Goal: Information Seeking & Learning: Learn about a topic

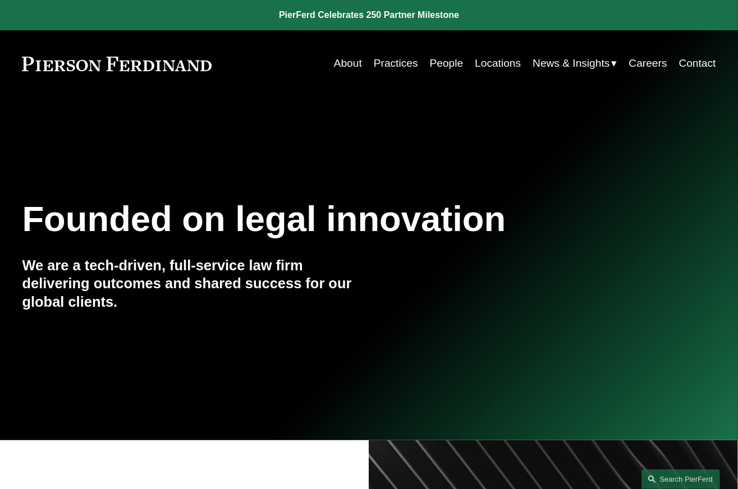
click at [434, 71] on link "People" at bounding box center [447, 63] width 34 height 21
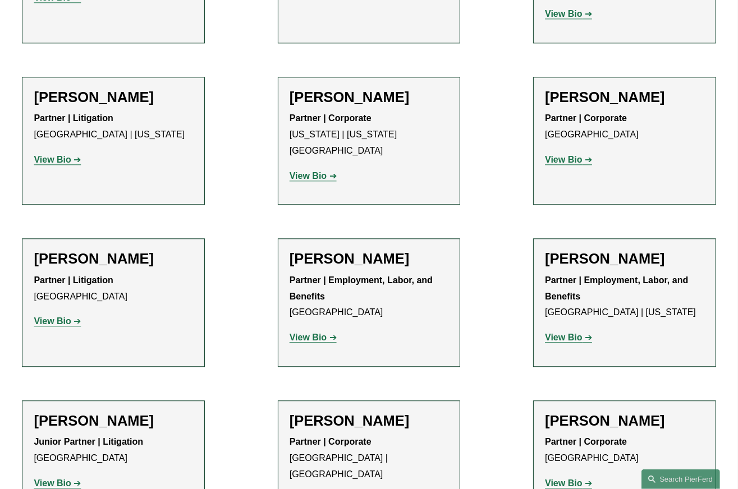
scroll to position [6104, 0]
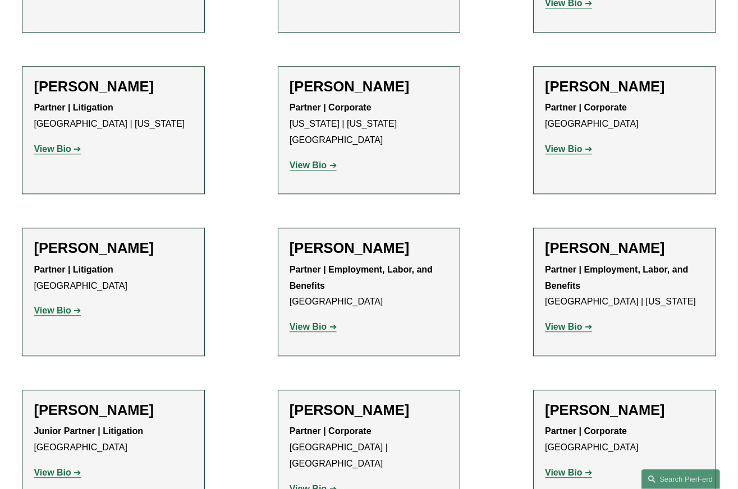
click at [580, 322] on strong "View Bio" at bounding box center [563, 327] width 37 height 10
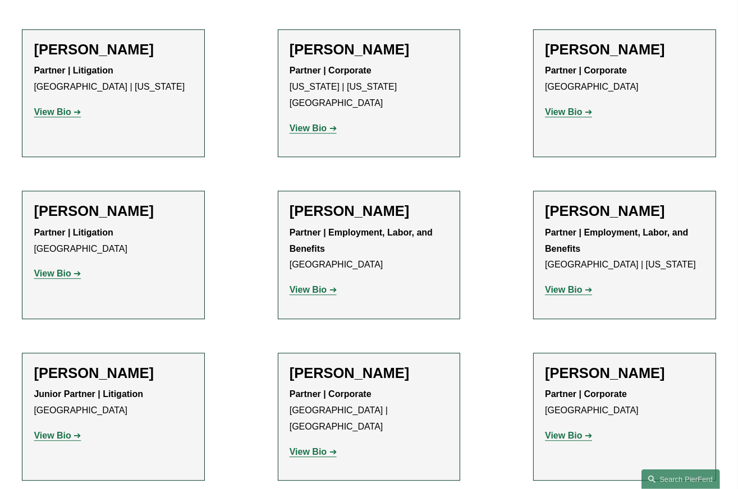
scroll to position [6160, 0]
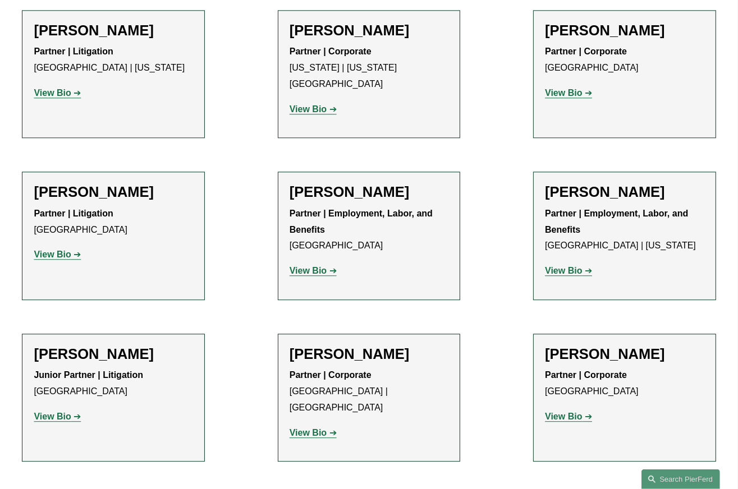
click at [584, 412] on link "View Bio" at bounding box center [568, 417] width 47 height 10
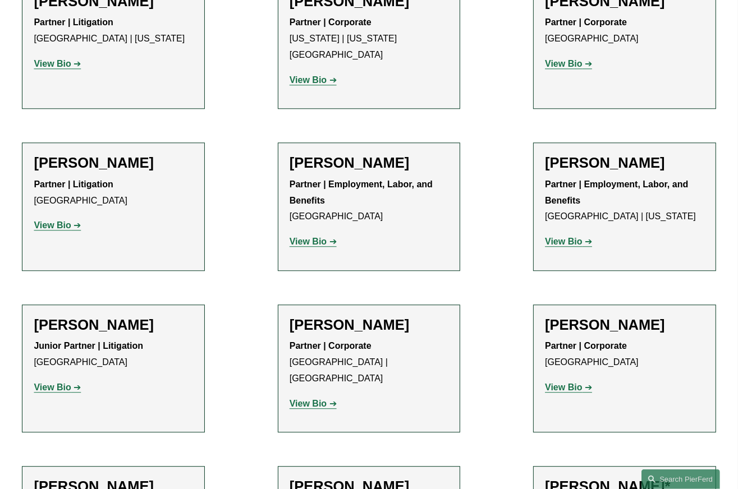
scroll to position [6217, 0]
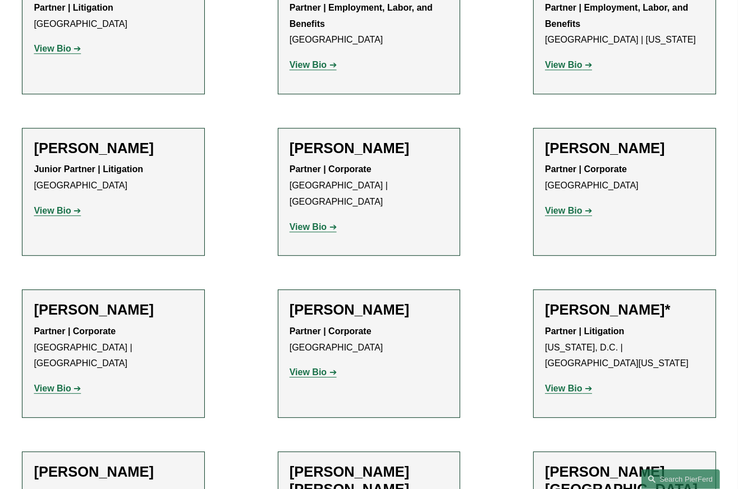
scroll to position [6385, 0]
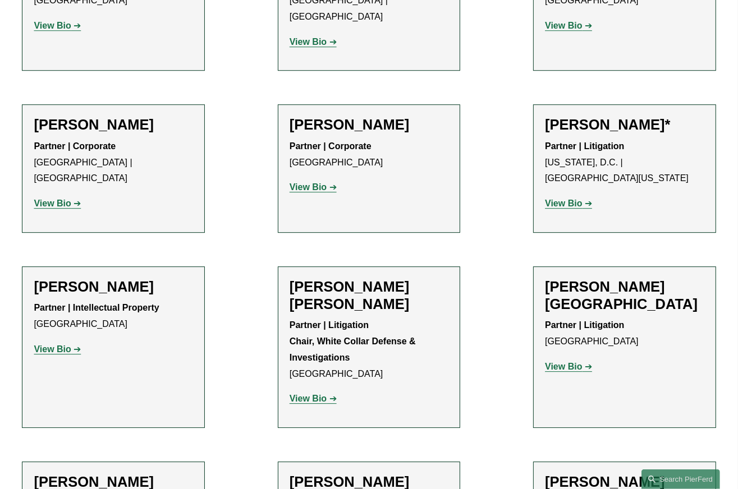
scroll to position [6553, 0]
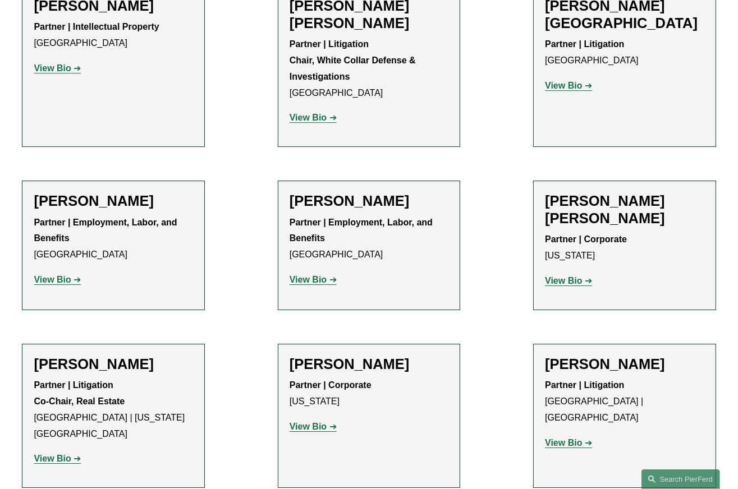
scroll to position [6834, 0]
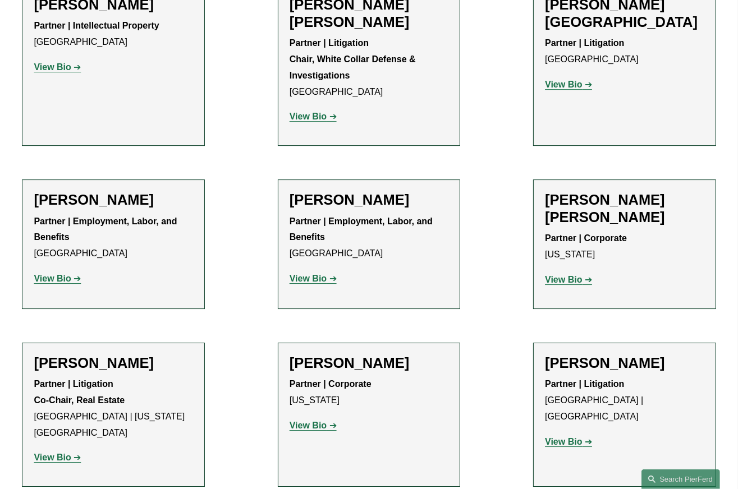
click at [65, 453] on strong "View Bio" at bounding box center [52, 458] width 37 height 10
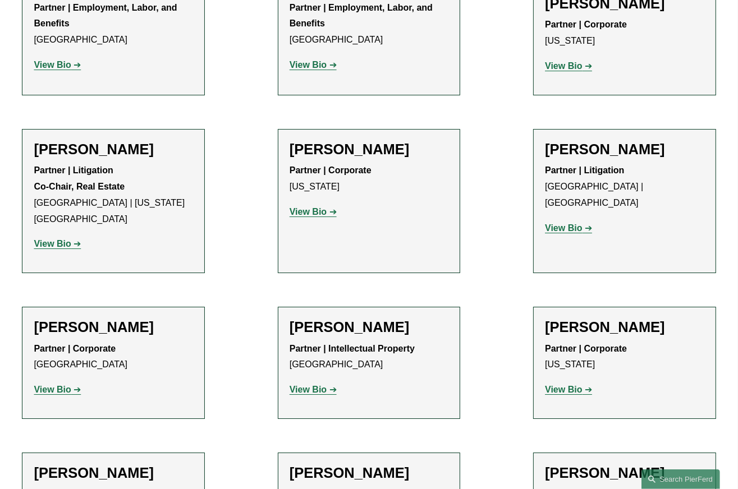
scroll to position [7059, 0]
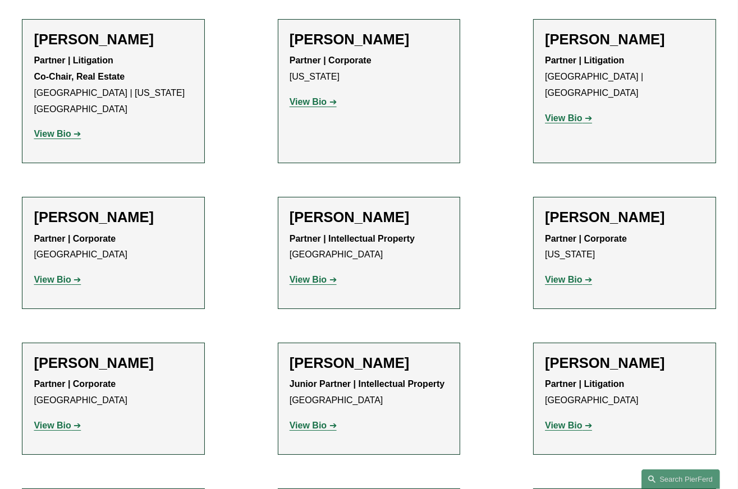
scroll to position [7171, 0]
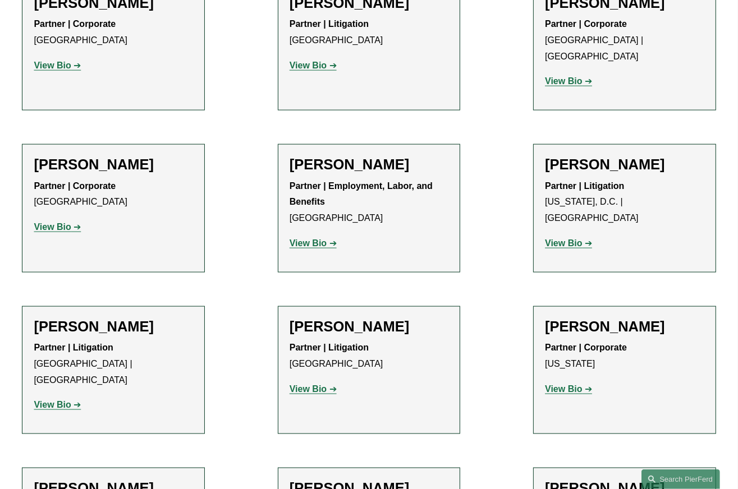
scroll to position [8686, 0]
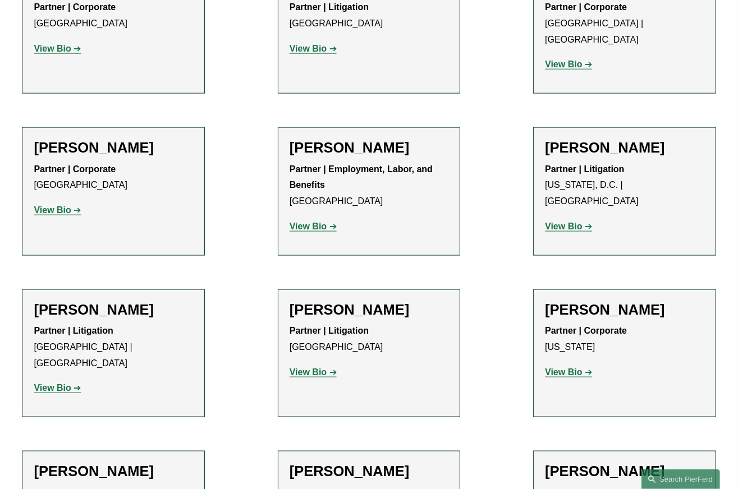
click at [571, 368] on strong "View Bio" at bounding box center [563, 373] width 37 height 10
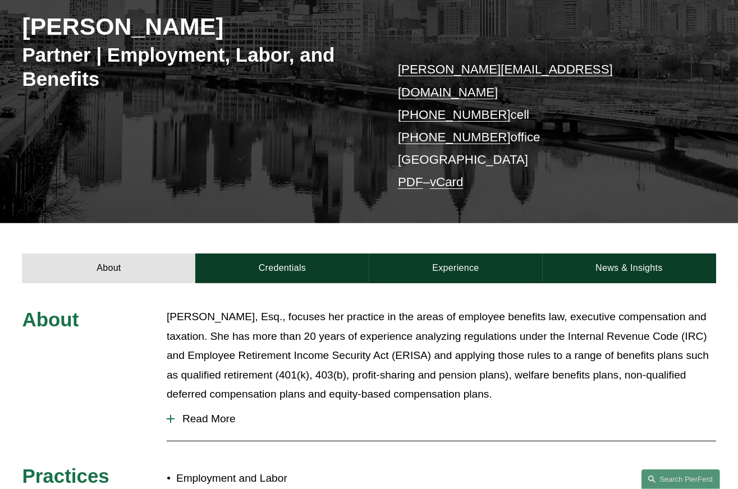
scroll to position [168, 0]
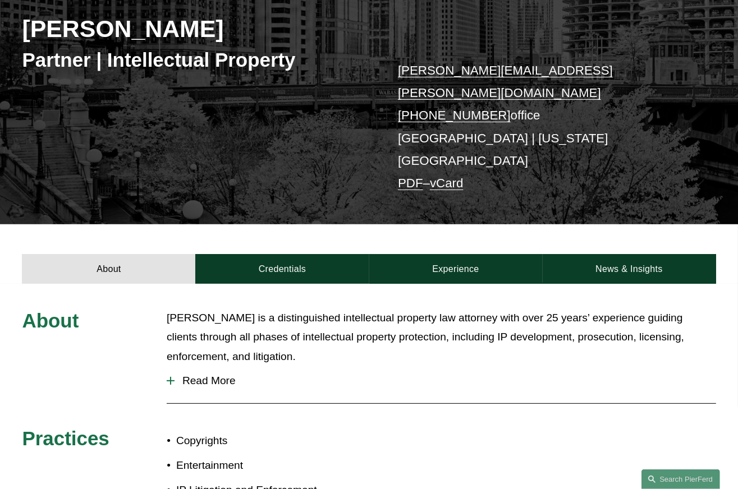
scroll to position [168, 0]
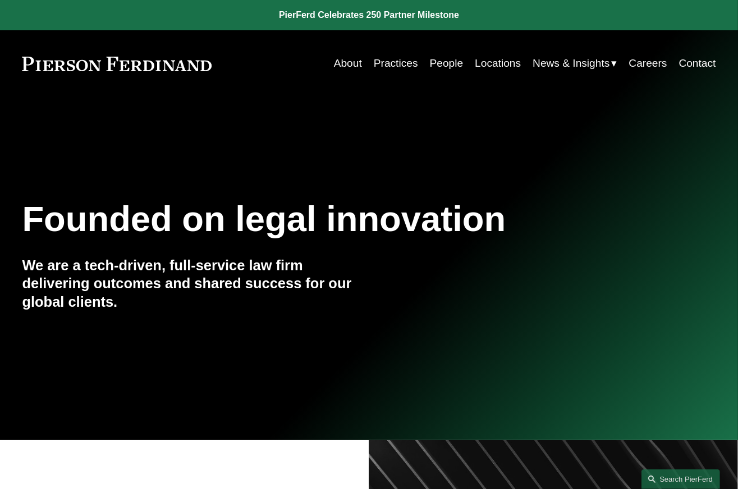
click at [446, 62] on link "People" at bounding box center [447, 63] width 34 height 21
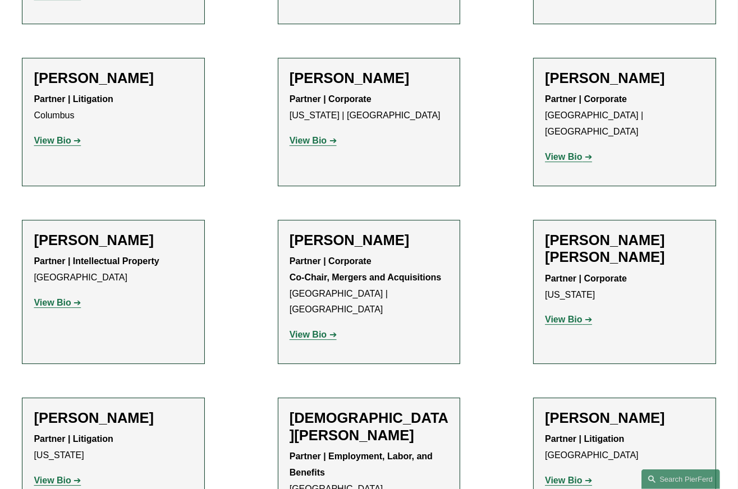
scroll to position [6576, 0]
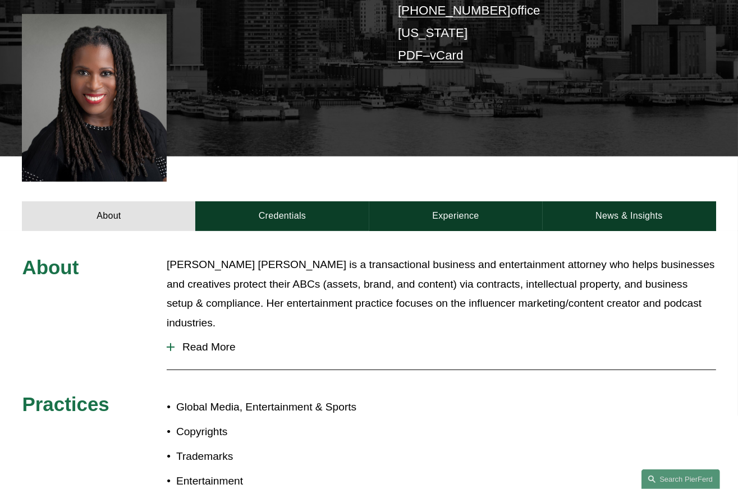
scroll to position [281, 0]
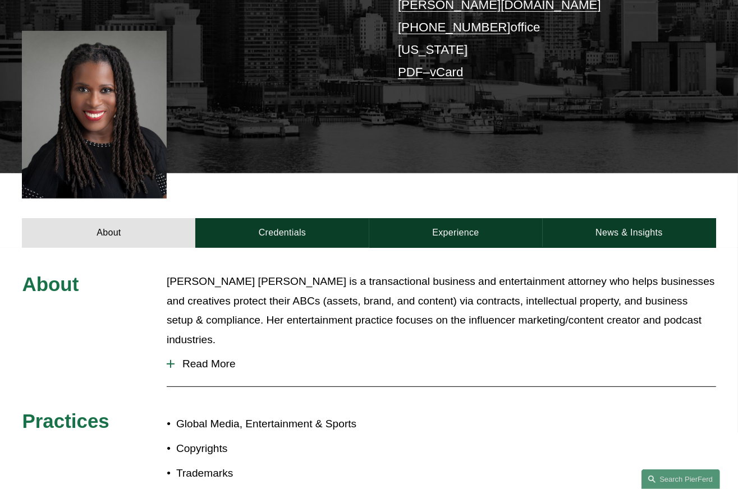
click at [202, 358] on span "Read More" at bounding box center [446, 364] width 542 height 12
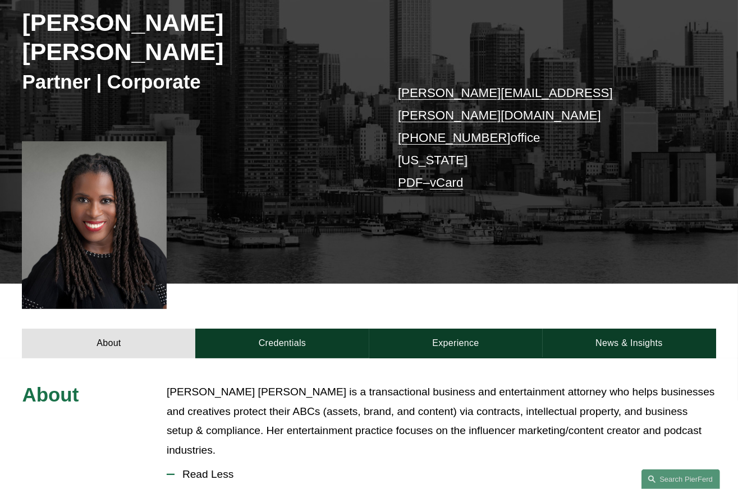
scroll to position [0, 0]
